Goal: Task Accomplishment & Management: Complete application form

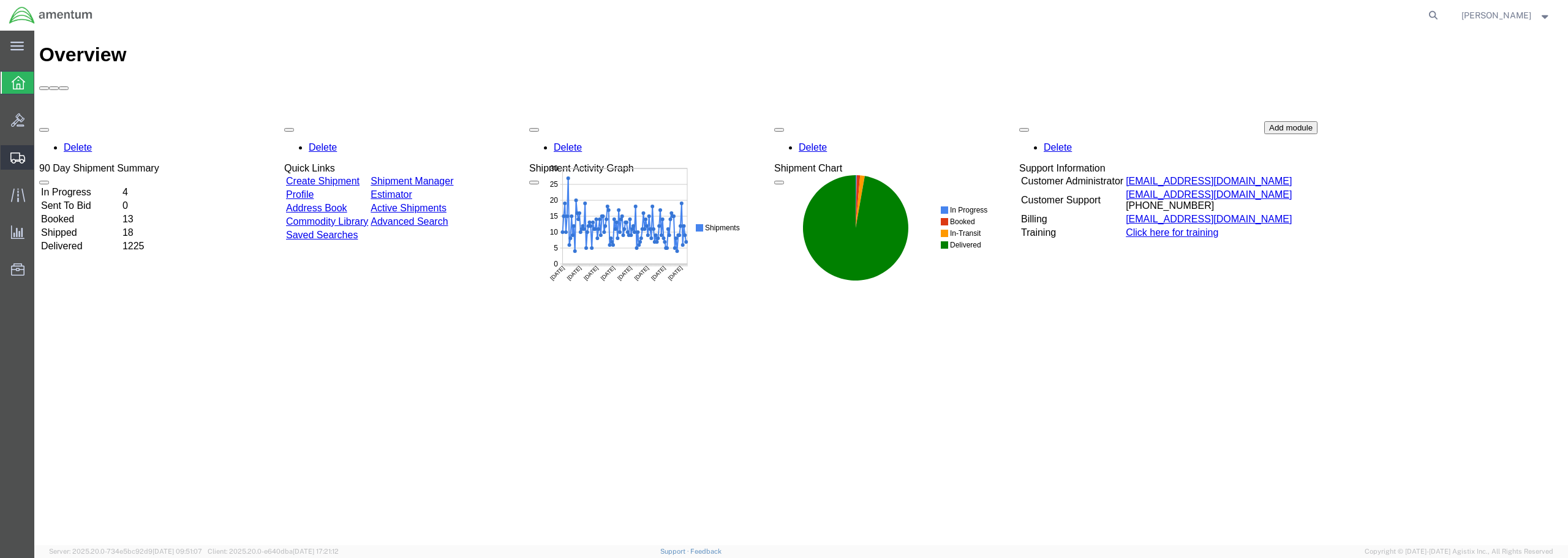
click at [0, 0] on span "Create from Template" at bounding box center [0, 0] width 0 height 0
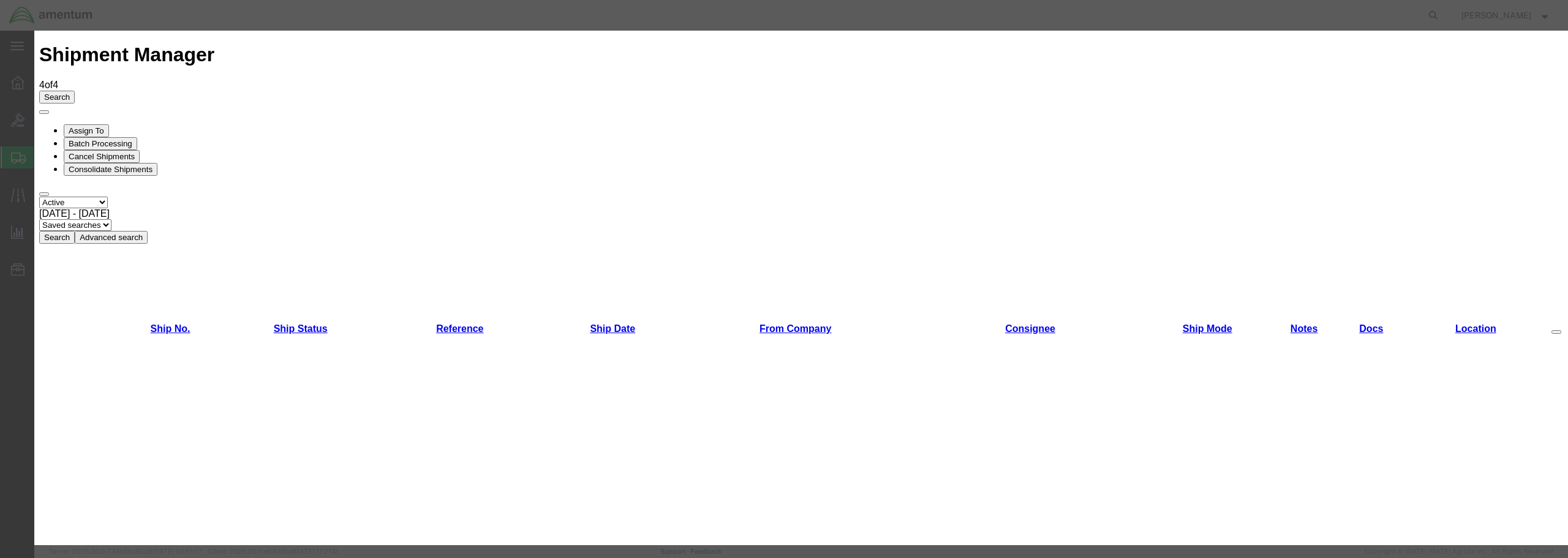
scroll to position [62, 0]
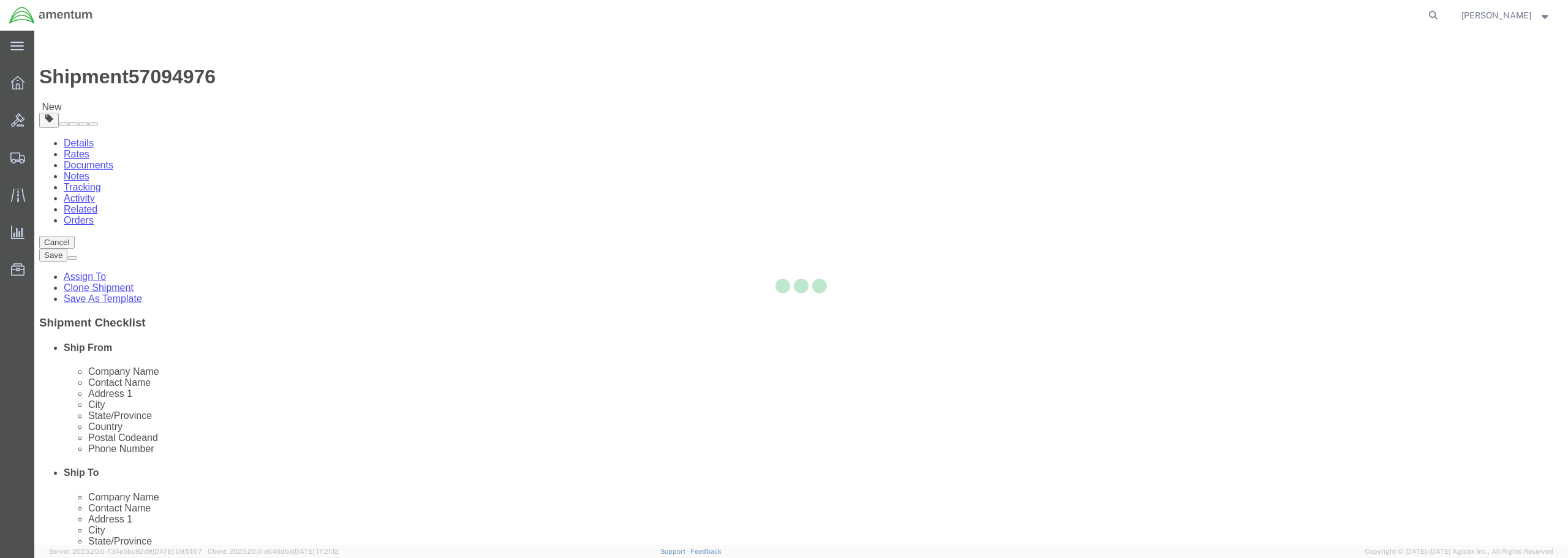
select select "49949"
select select "49931"
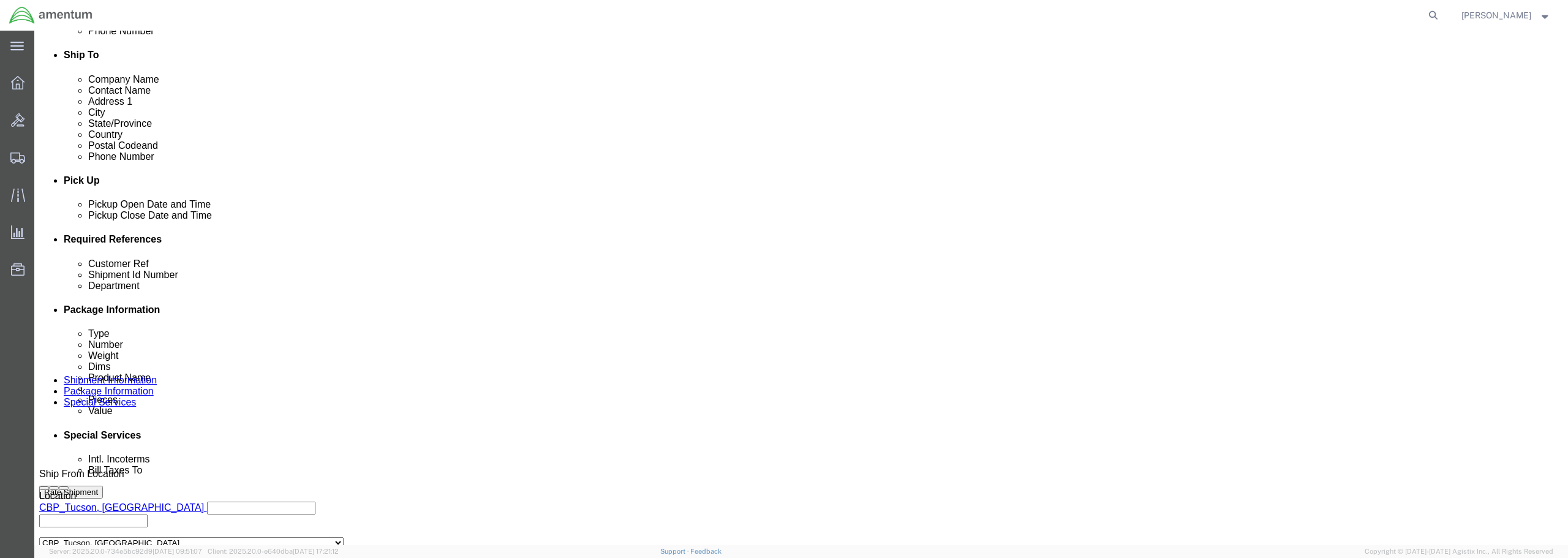
scroll to position [429, 0]
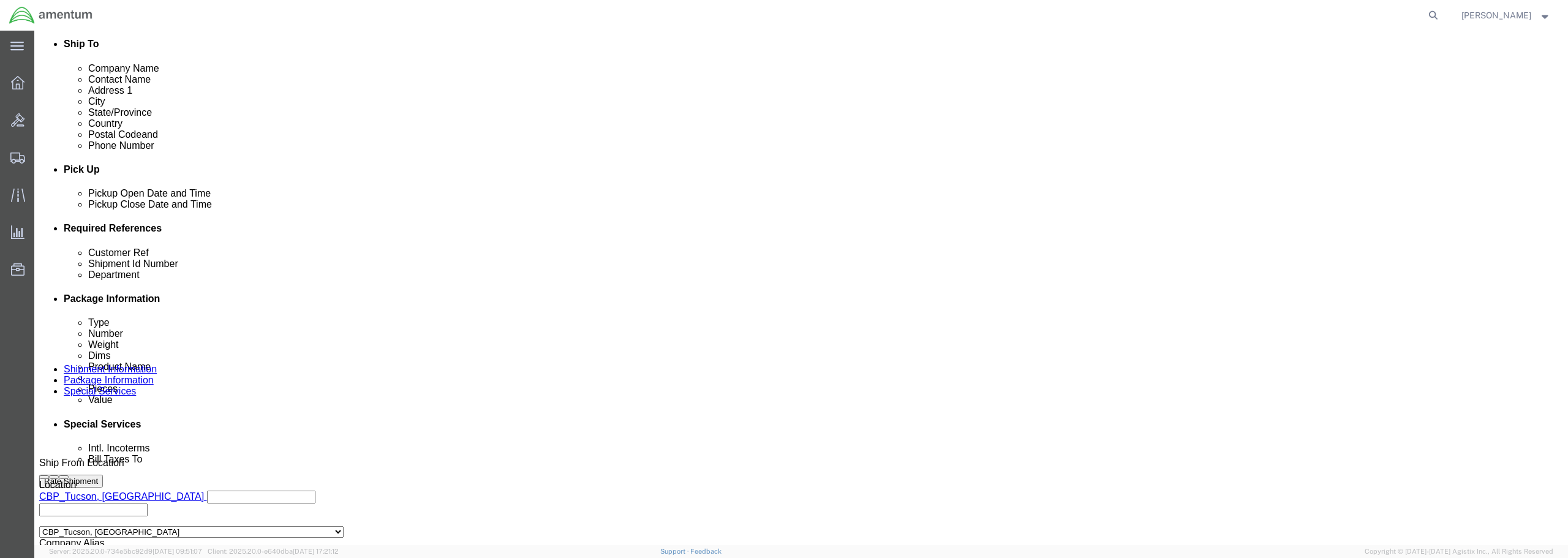
click div "[DATE] 9:09 AM"
type input "10:09 AM"
click button "Apply"
click input "text"
type input "h"
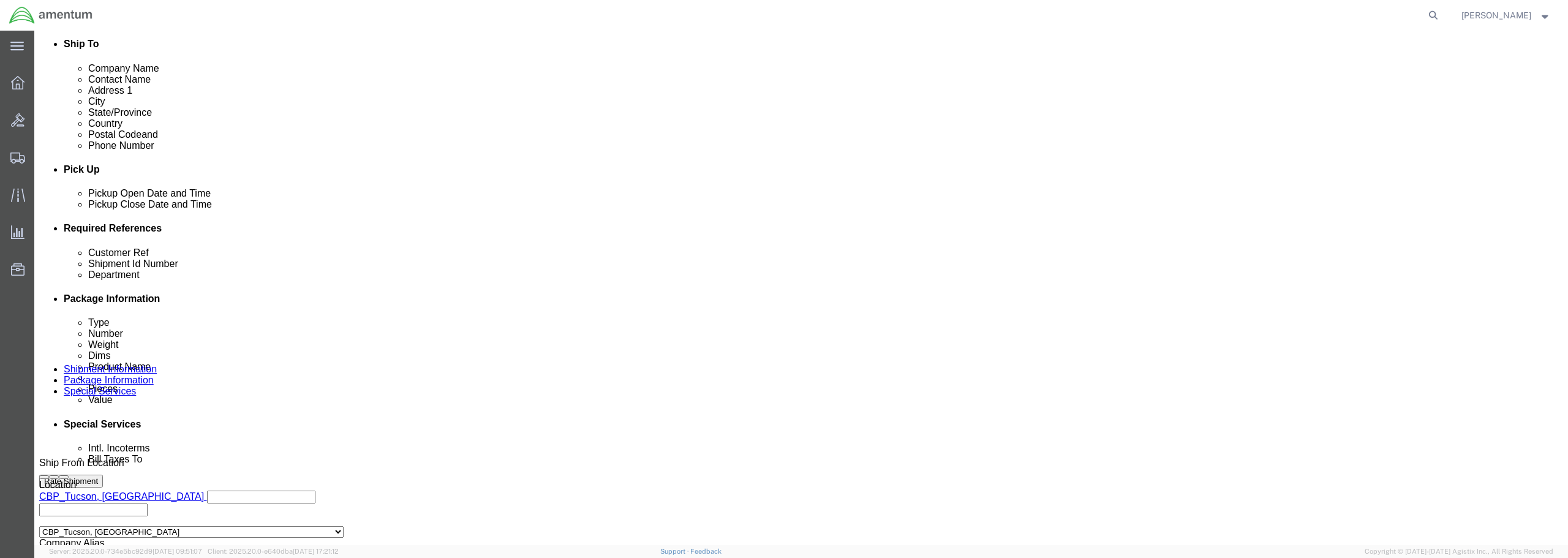
scroll to position [0, 0]
drag, startPoint x: 752, startPoint y: 329, endPoint x: 615, endPoint y: 328, distance: 137.0
click div "Customer Ref HOIST / BATCH 526-011156"
type input "HOIST / BATCH 526-011156"
click div "References Add reference"
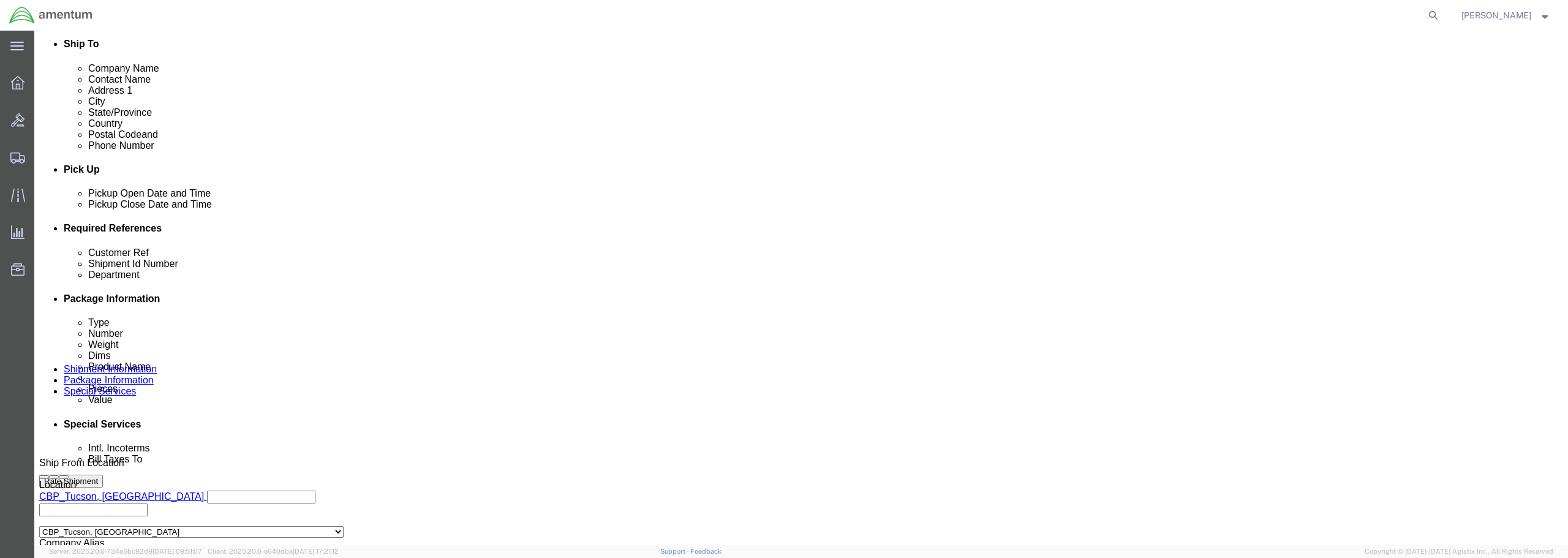
paste input "HOIST / BATCH 526-011156"
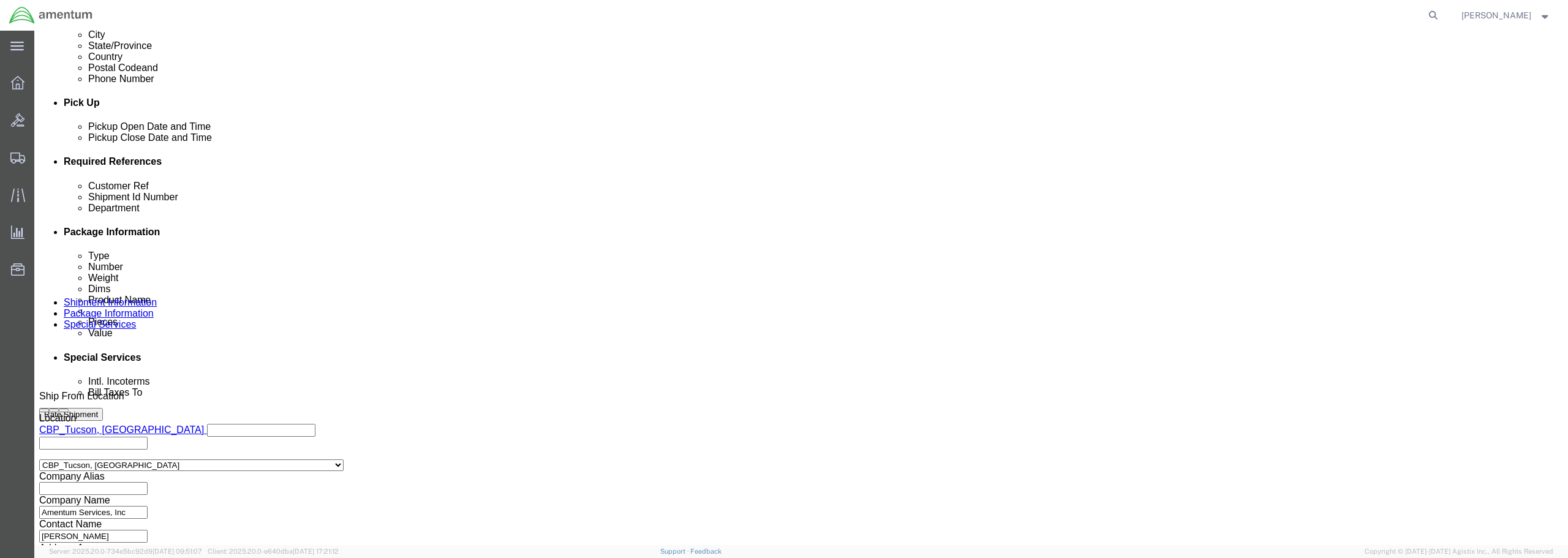
scroll to position [564, 0]
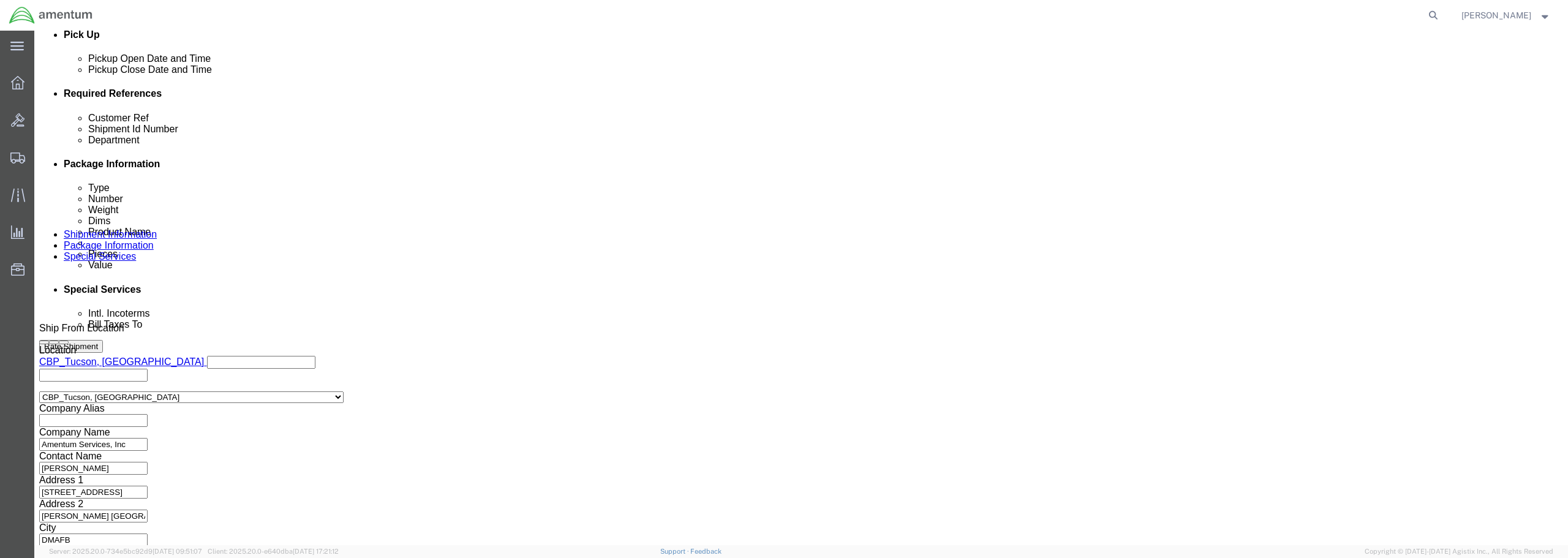
type input "HOIST / BATCH 526-011156"
click button "Continue"
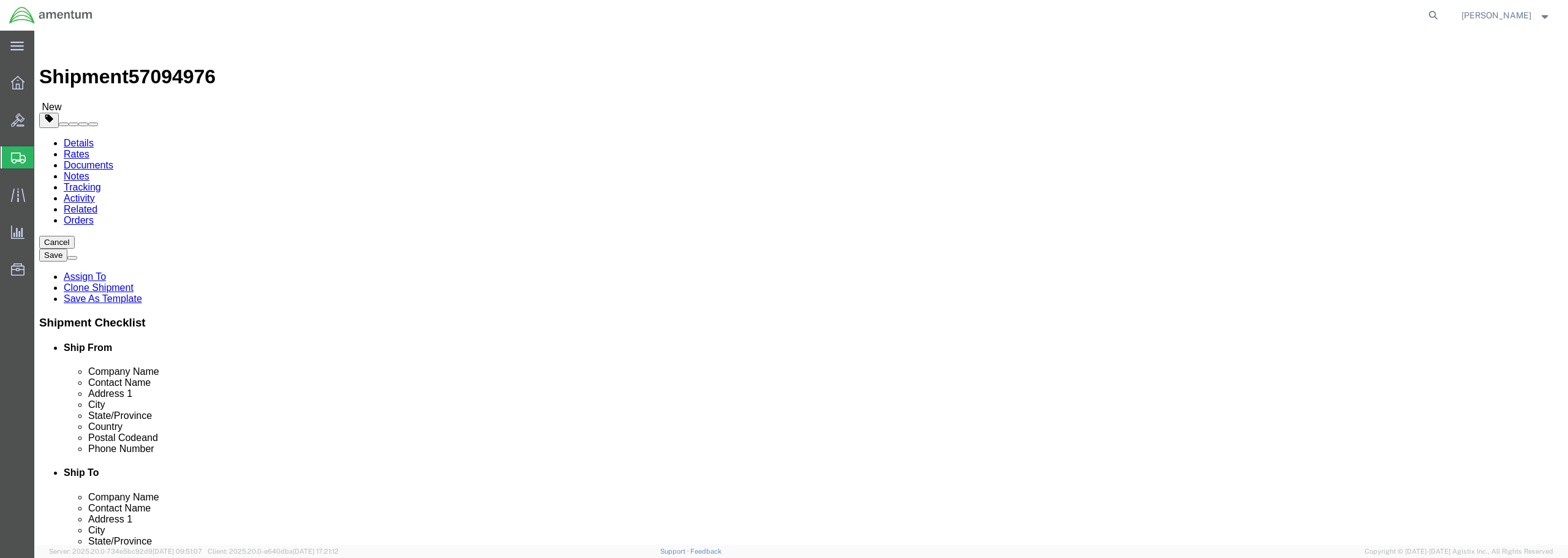
click select "Select BCK Boxes Bale(s) Basket(s) Bolt(s) Bottle(s) Buckets Bulk Bundle(s) Can…"
select select "CRAT"
click select "Select BCK Boxes Bale(s) Basket(s) Bolt(s) Bottle(s) Buckets Bulk Bundle(s) Can…"
drag, startPoint x: 254, startPoint y: 266, endPoint x: 236, endPoint y: 263, distance: 18.2
click input "text"
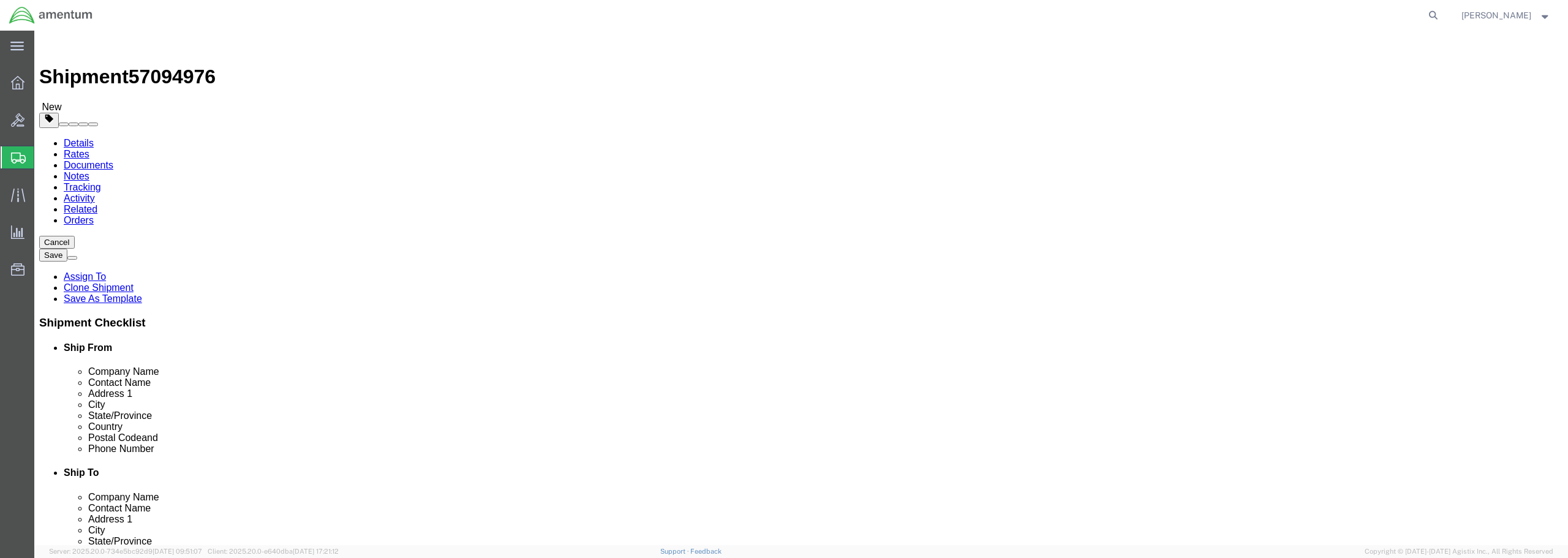
type input "49"
type input "24"
drag, startPoint x: 254, startPoint y: 282, endPoint x: 217, endPoint y: 285, distance: 37.1
click div "Weight 0.00 Select kgs lbs Ship. t°"
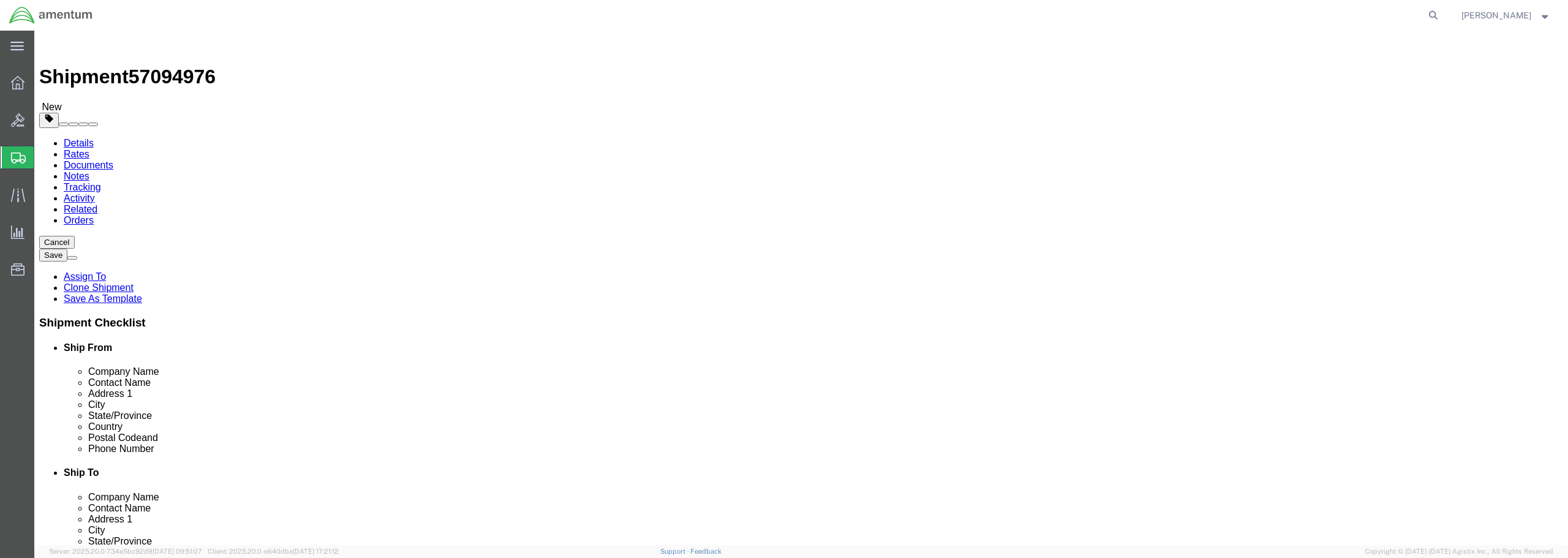
type input "240"
click div "Package Content # 1 1 x Crate(s) Package Type Select BCK Boxes Bale(s) Basket(s…"
click link "Add Content"
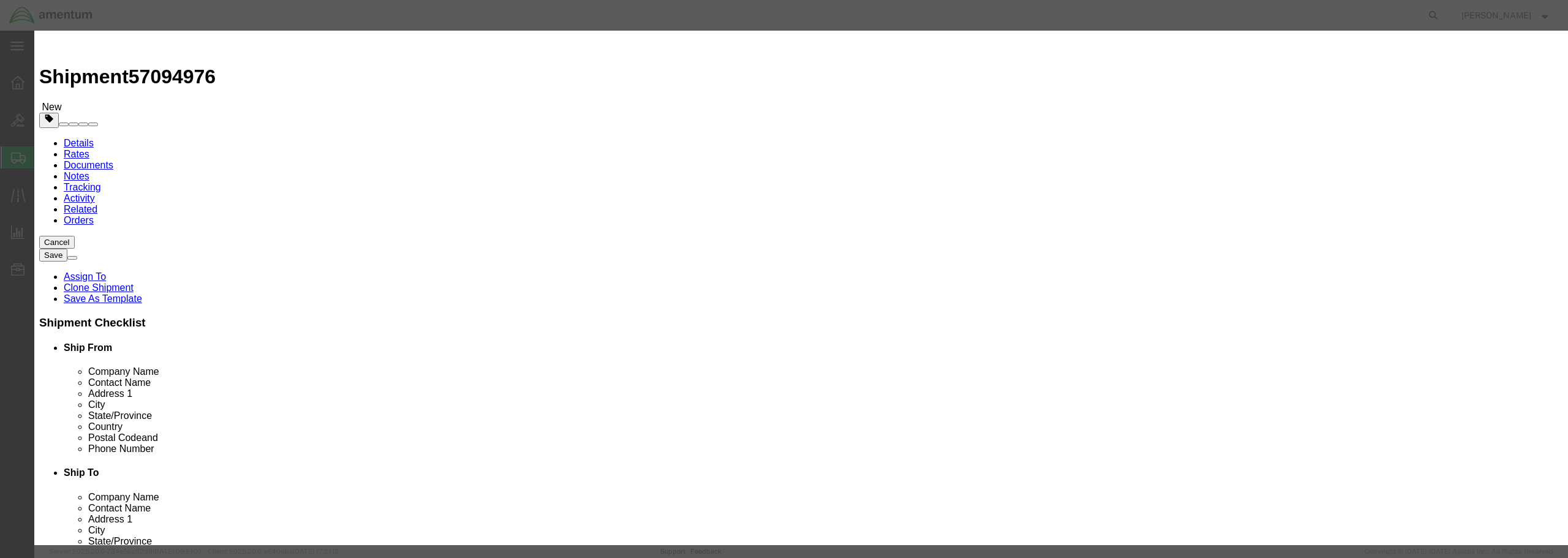
paste input "HOIST / BATCH 526-011156"
type input "HOIST / BATCH 526-011156"
drag, startPoint x: 569, startPoint y: 116, endPoint x: 543, endPoint y: 115, distance: 26.0
click div "Pieces 0 Select Bag Barrels 100Board Feet Bottle Box Blister Pack Carats Can Ca…"
type input "1"
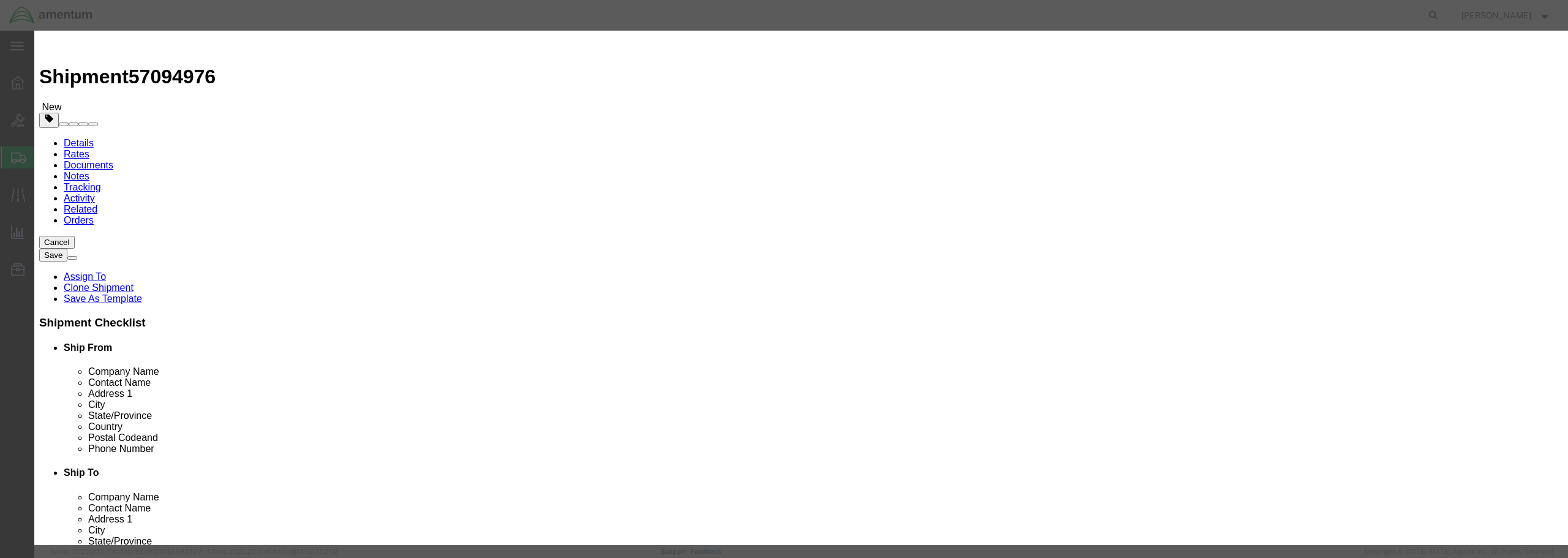
click input "text"
type input "160573.00"
click select "Select 50 55 60 65 70 85 92.5 100 125 175 250 300 400"
select select "85"
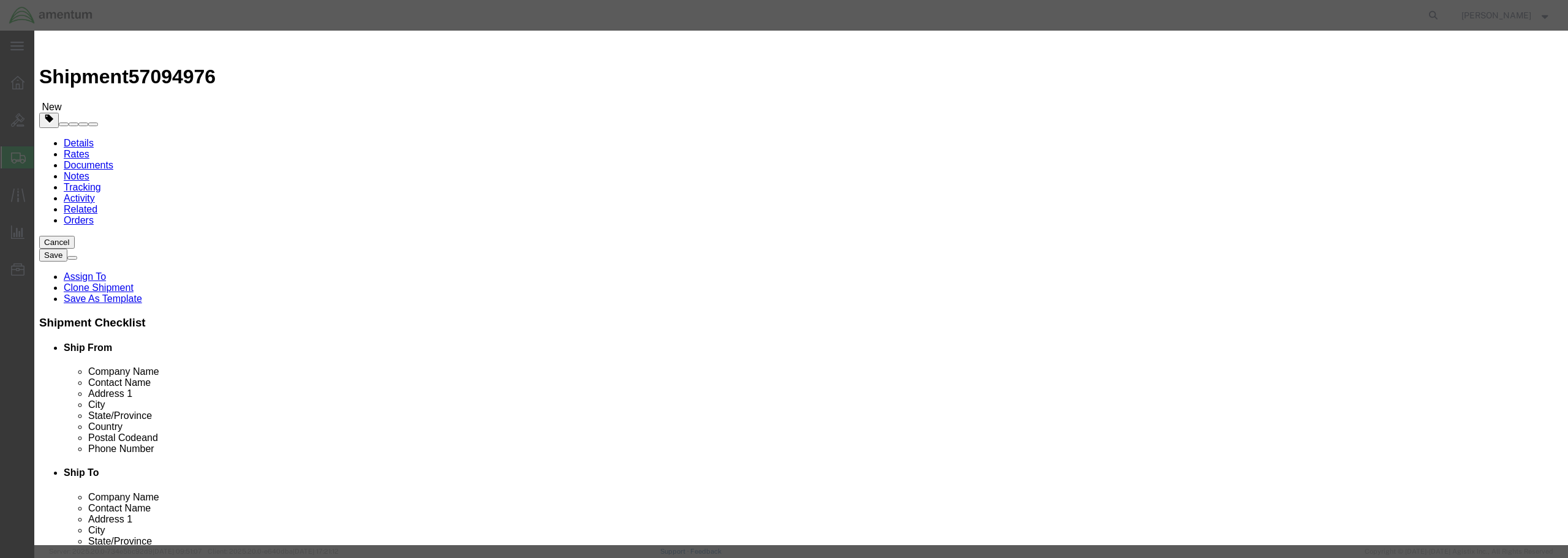
click select "Select 50 55 60 65 70 85 92.5 100 125 175 250 300 400"
click input "text"
type input "114"
click button "Save & Close"
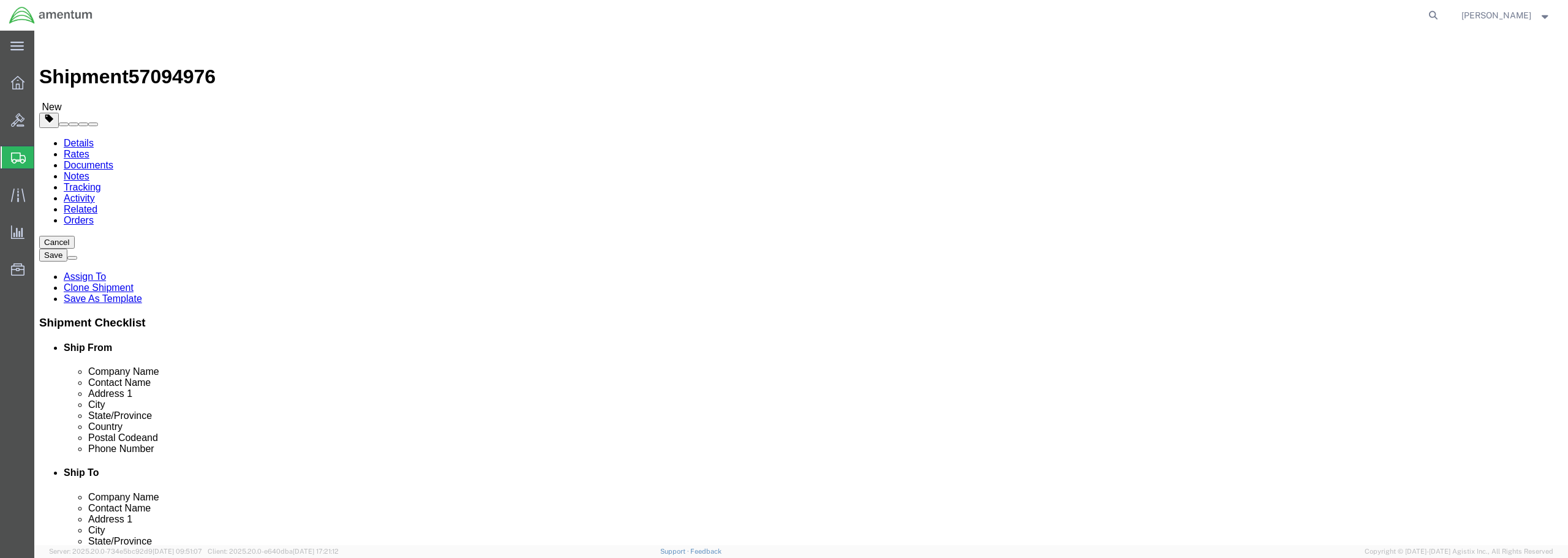
click button "Rate Shipment"
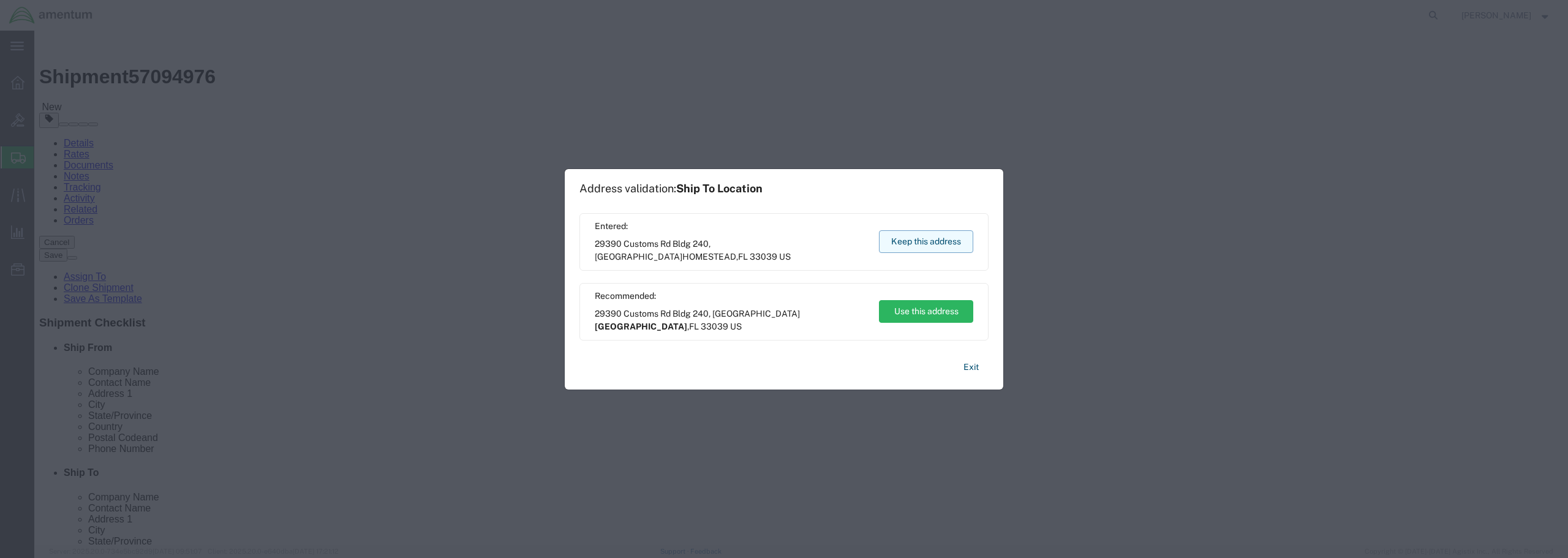
click at [929, 244] on button "Keep this address" at bounding box center [925, 241] width 94 height 23
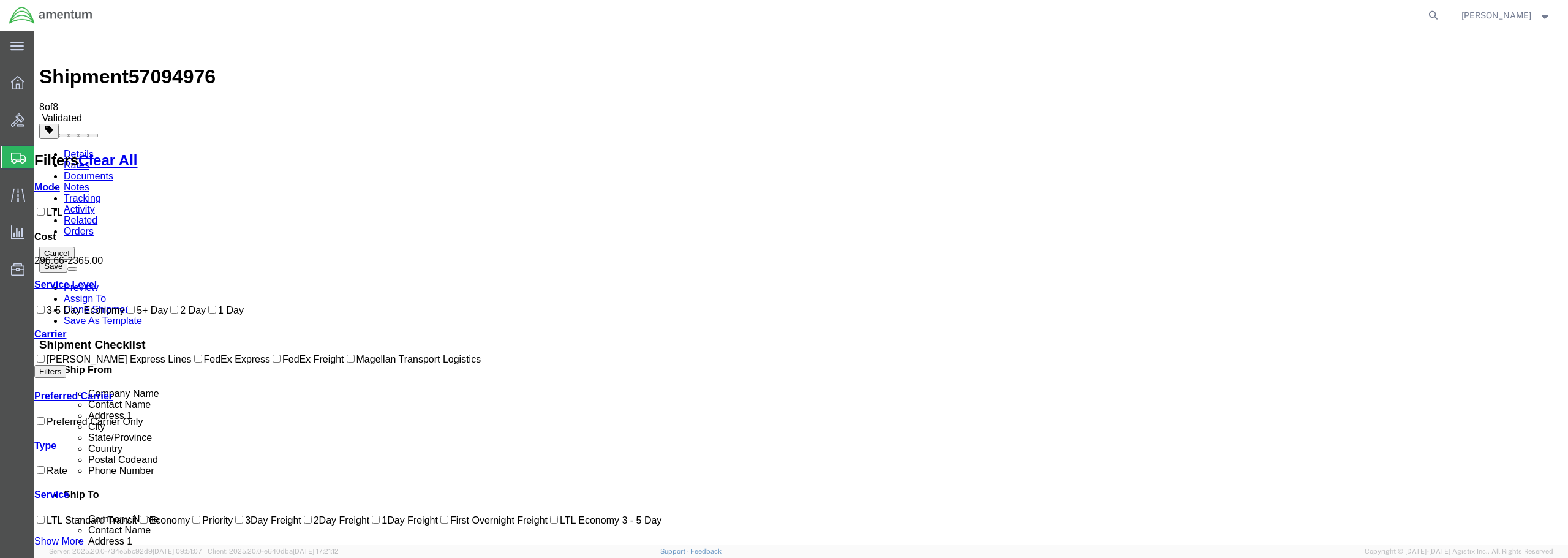
click at [75, 149] on link "Details" at bounding box center [79, 153] width 30 height 10
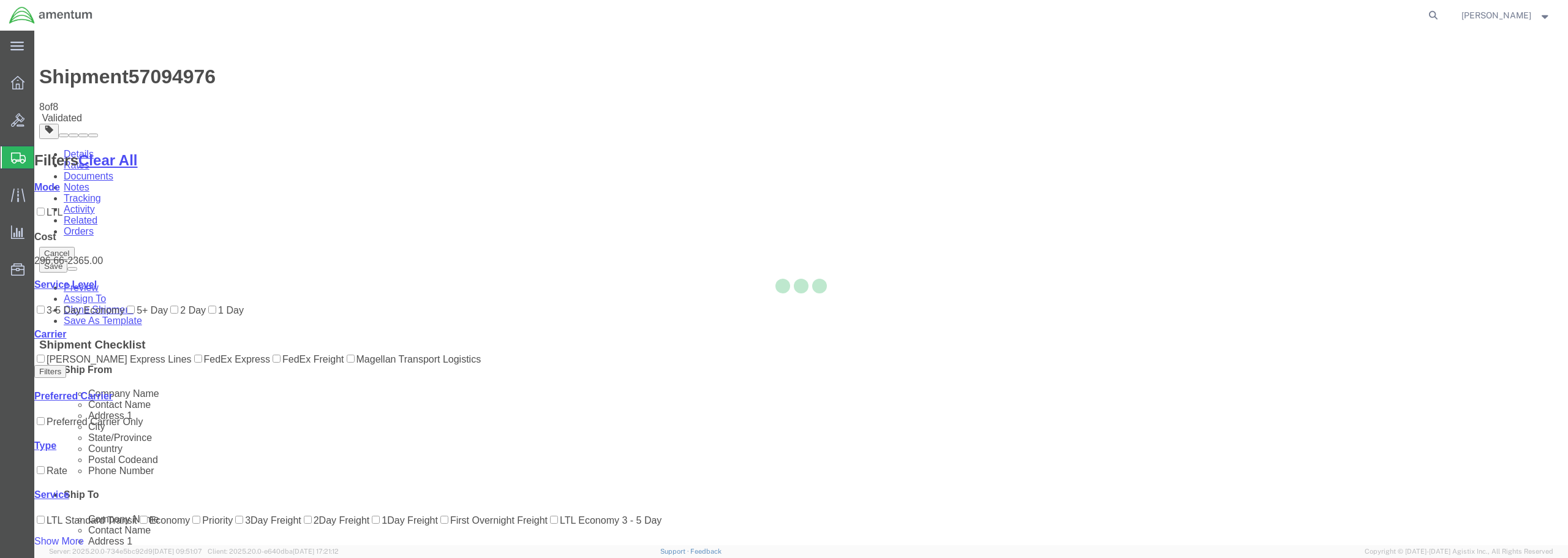
select select "49949"
select select "49931"
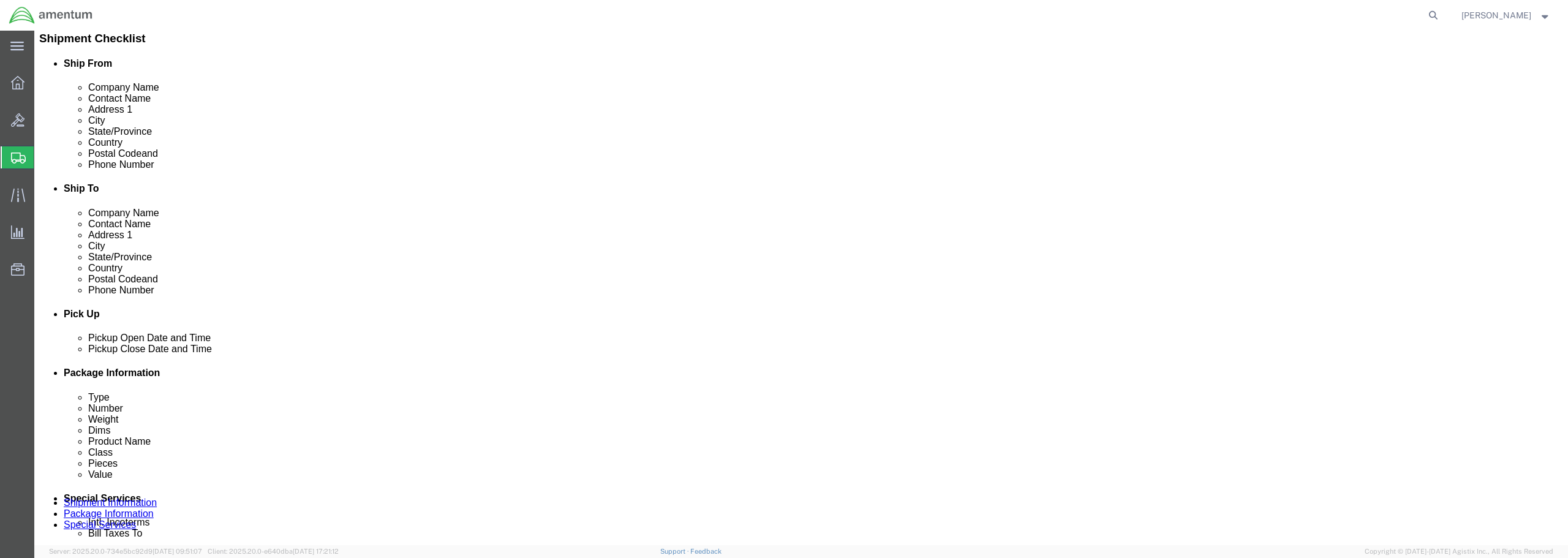
scroll to position [368, 0]
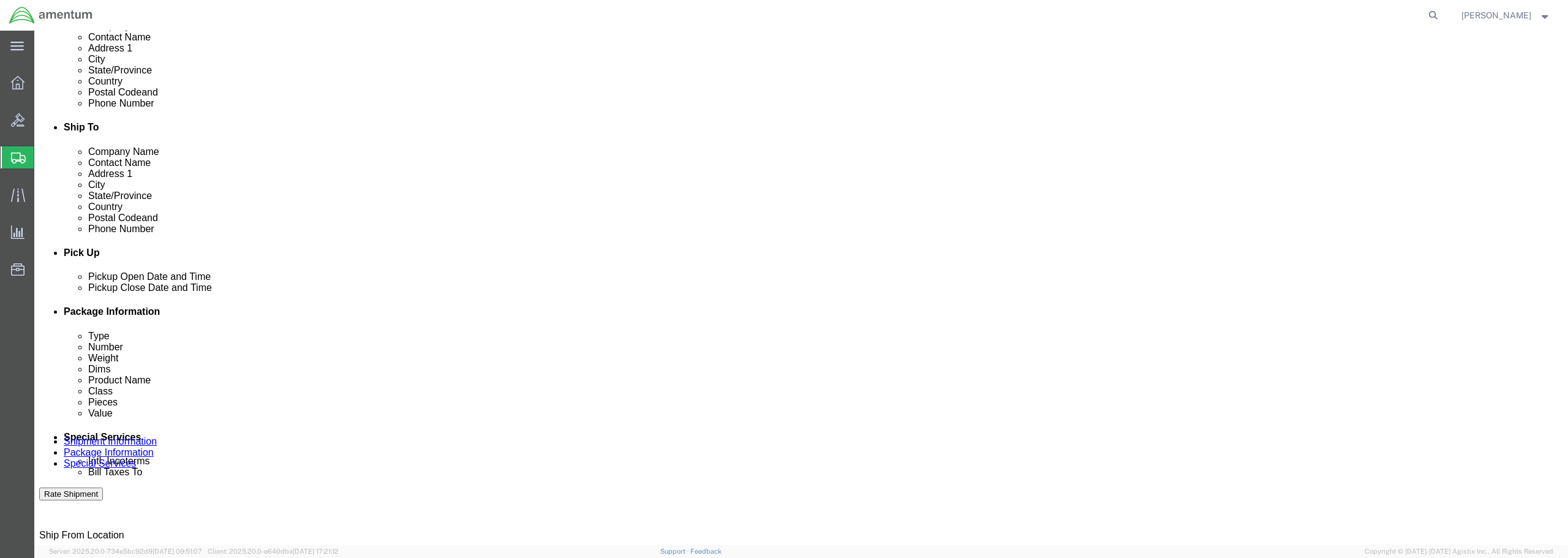
click input "6118.03.03.2219.WTU.0000"
type input "6118.04.03.2219.WTU.0000"
click link "Rates"
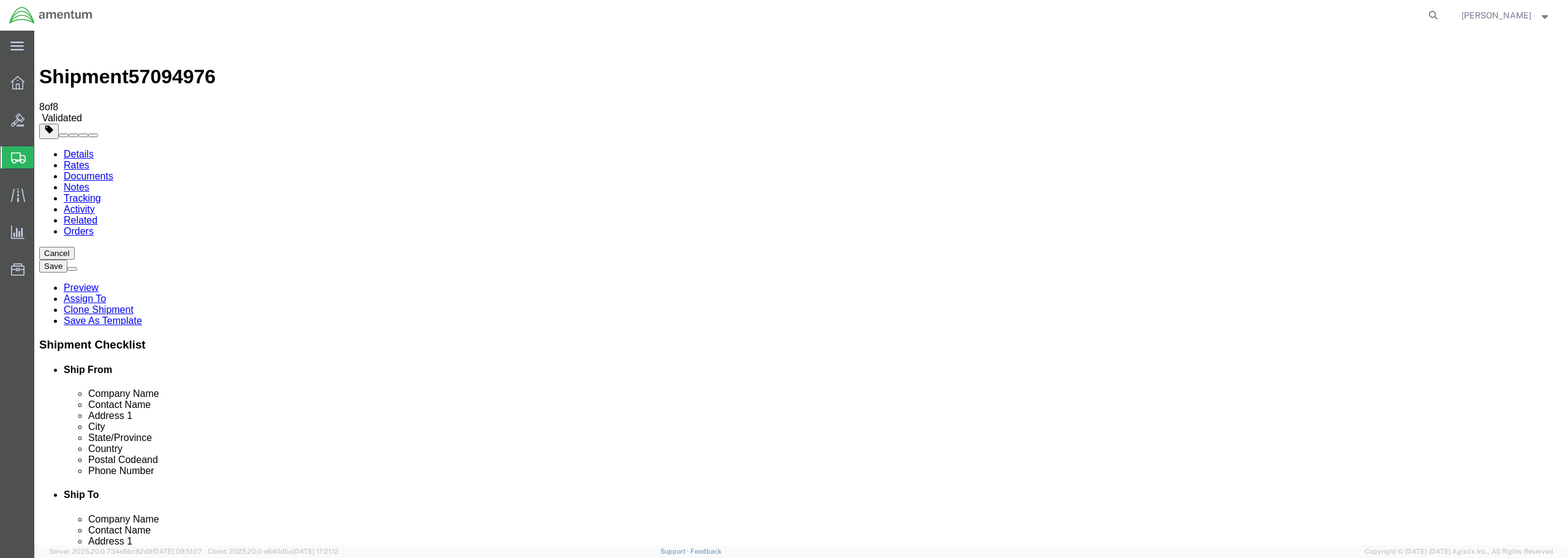
click at [89, 149] on link "Details" at bounding box center [79, 153] width 30 height 10
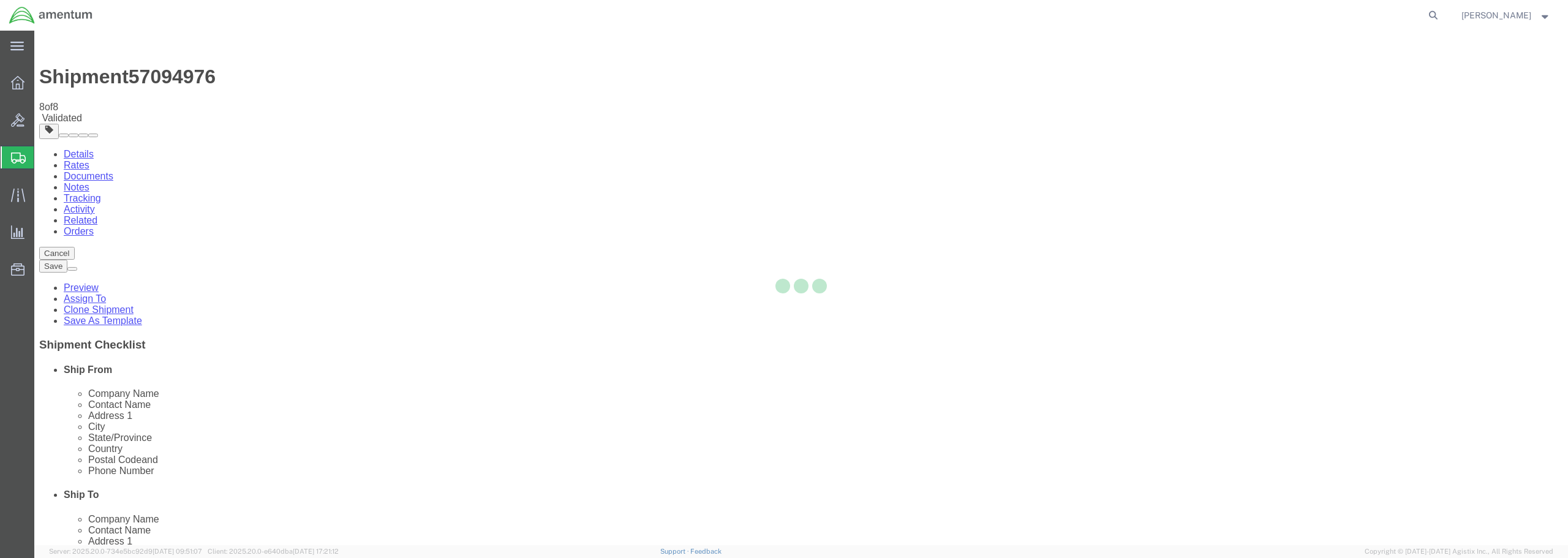
select select "49949"
select select "49931"
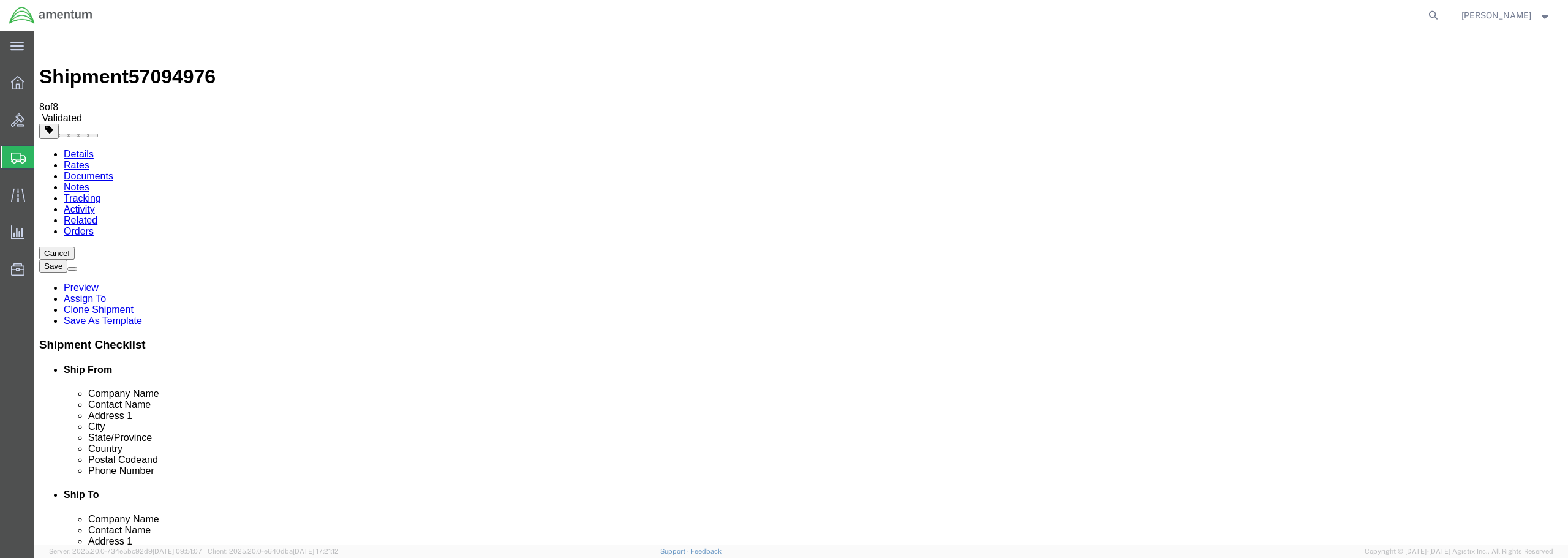
click button "Rate Shipment"
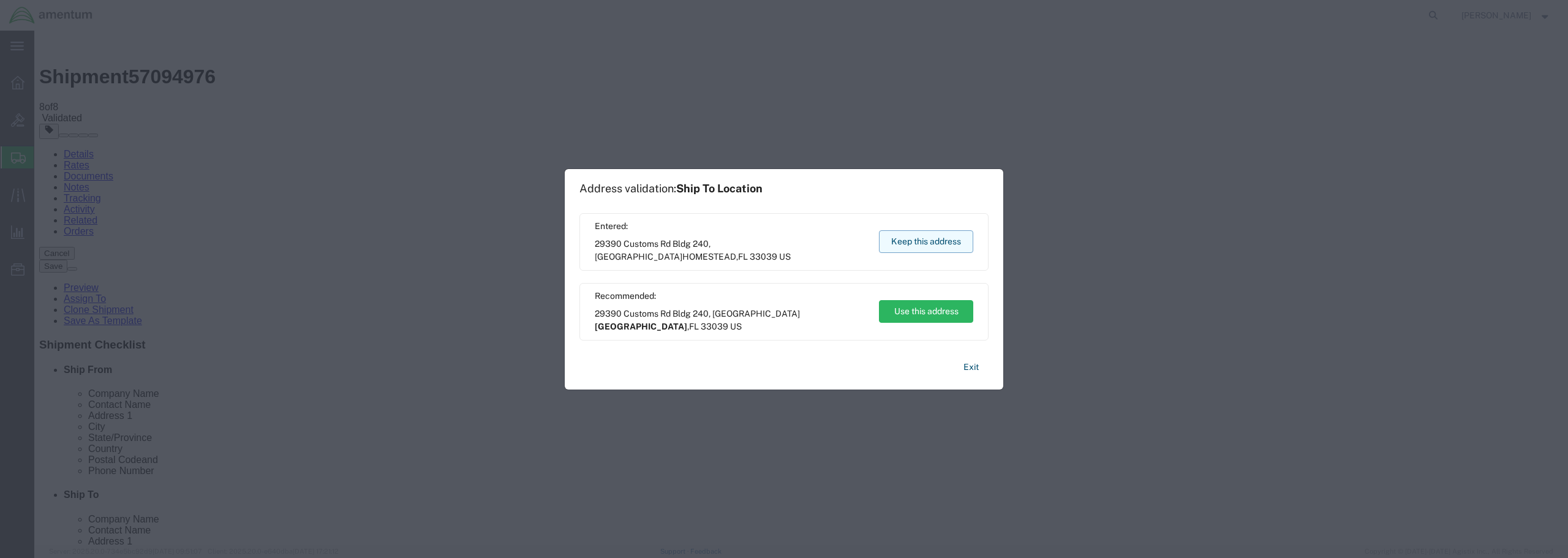
click at [902, 240] on button "Keep this address" at bounding box center [925, 241] width 94 height 23
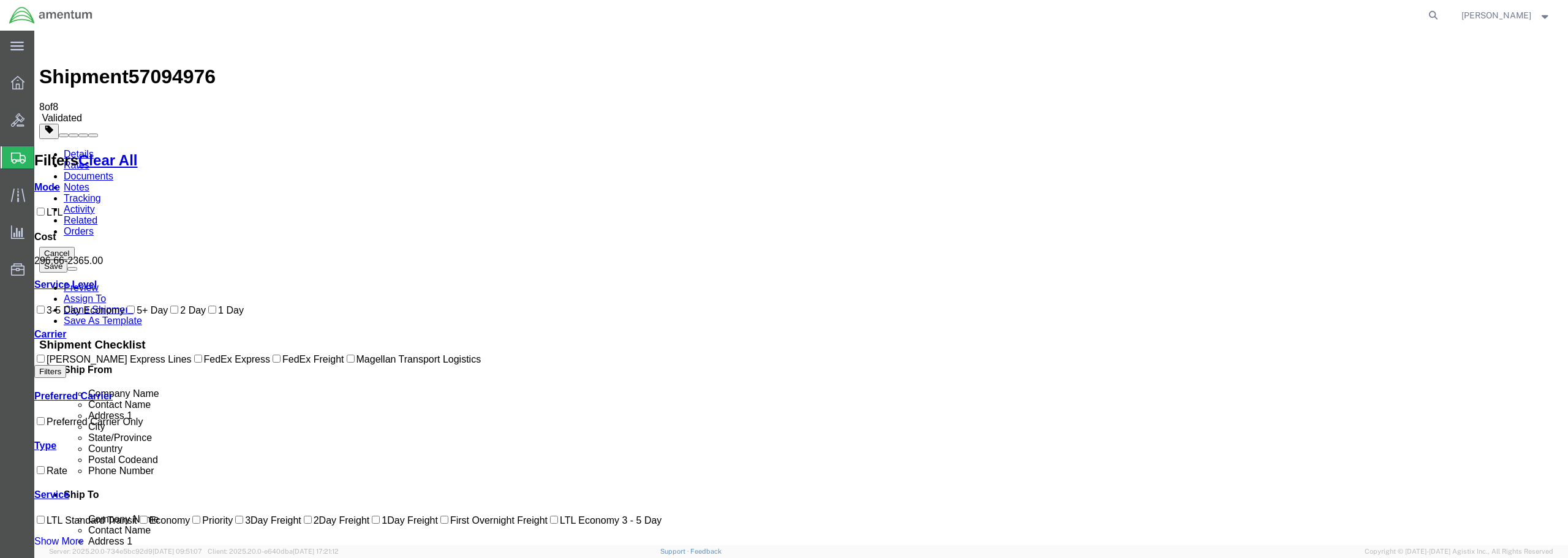
checkbox input "true"
